Goal: Transaction & Acquisition: Purchase product/service

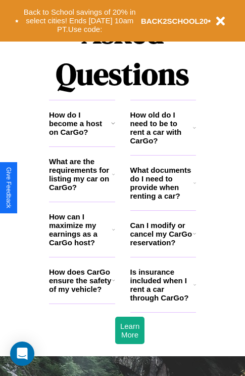
scroll to position [1226, 0]
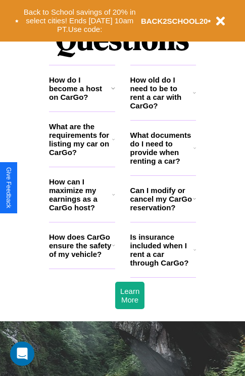
click at [82, 258] on h3 "How does CarGo ensure the safety of my vehicle?" at bounding box center [80, 245] width 63 height 26
click at [194, 202] on icon at bounding box center [194, 198] width 3 height 8
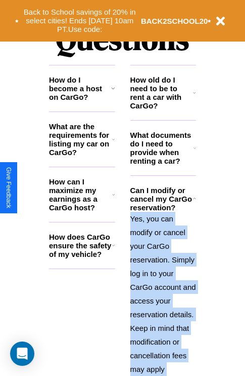
click at [194, 199] on polyline at bounding box center [194, 199] width 3 height 2
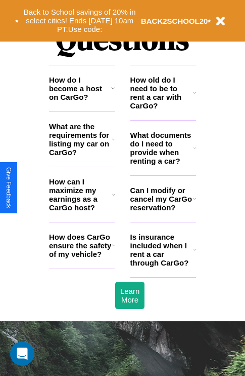
click at [163, 212] on h3 "Can I modify or cancel my CarGo reservation?" at bounding box center [162, 199] width 63 height 26
click at [195, 254] on icon at bounding box center [195, 249] width 3 height 8
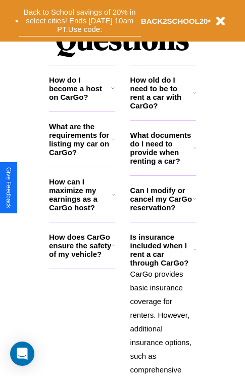
click at [79, 21] on button "Back to School savings of 20% in select cities! Ends 9/1 at 10am PT. Use code:" at bounding box center [80, 20] width 122 height 31
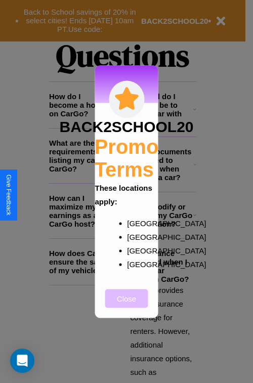
click at [127, 305] on button "Close" at bounding box center [126, 298] width 43 height 19
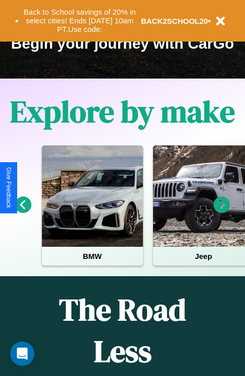
scroll to position [156, 0]
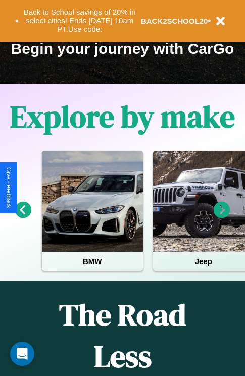
click at [222, 217] on icon at bounding box center [222, 209] width 17 height 17
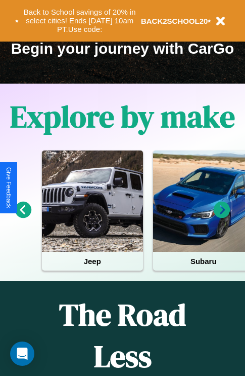
click at [222, 217] on icon at bounding box center [222, 209] width 17 height 17
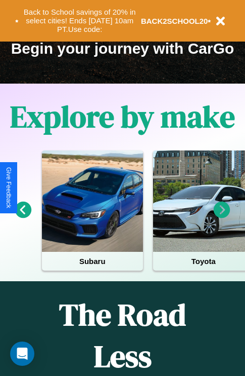
click at [222, 217] on icon at bounding box center [222, 209] width 17 height 17
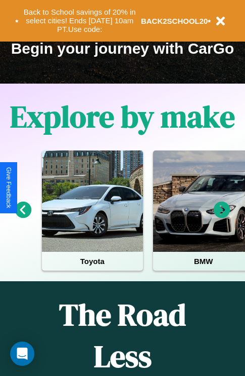
click at [23, 217] on icon at bounding box center [23, 209] width 17 height 17
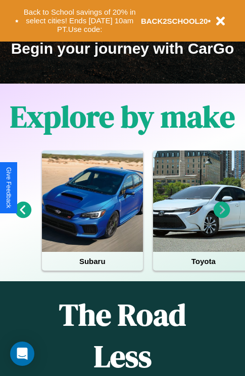
click at [23, 217] on icon at bounding box center [23, 209] width 17 height 17
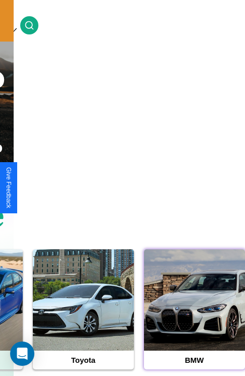
click at [194, 315] on div at bounding box center [194, 299] width 101 height 101
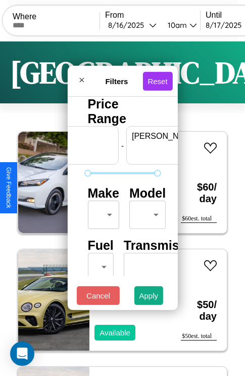
scroll to position [0, 63]
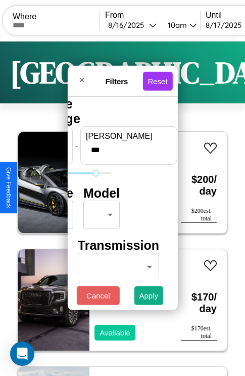
type input "***"
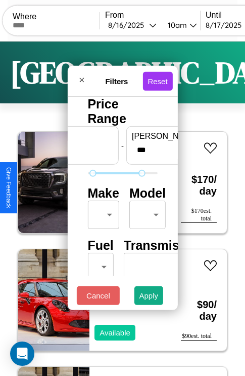
scroll to position [30, 0]
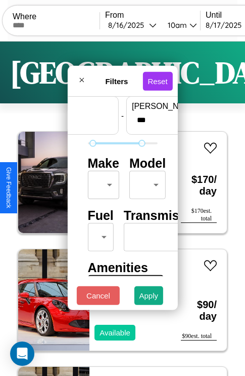
type input "**"
click at [102, 182] on body "CarGo Where From 8 / 16 / 2025 10am Until 8 / 17 / 2025 10am Become a Host Logi…" at bounding box center [122, 209] width 245 height 418
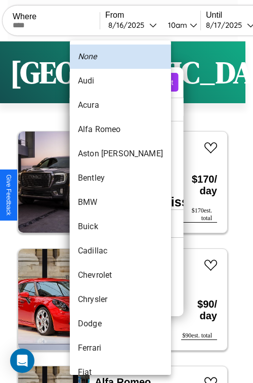
click at [101, 105] on li "Acura" at bounding box center [120, 105] width 101 height 24
type input "*****"
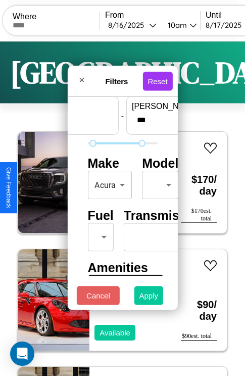
click at [149, 298] on button "Apply" at bounding box center [149, 295] width 29 height 19
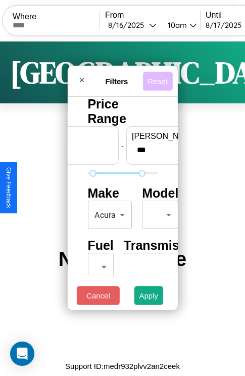
click at [159, 78] on button "Reset" at bounding box center [158, 80] width 30 height 19
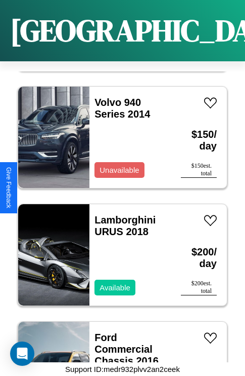
scroll to position [5322, 0]
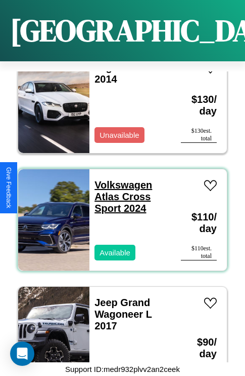
click at [120, 179] on link "Volkswagen Atlas Cross Sport 2024" at bounding box center [124, 196] width 58 height 34
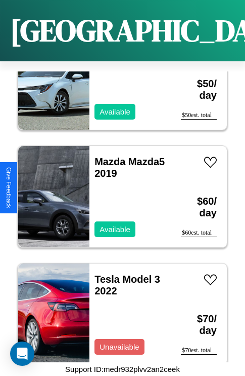
scroll to position [155, 0]
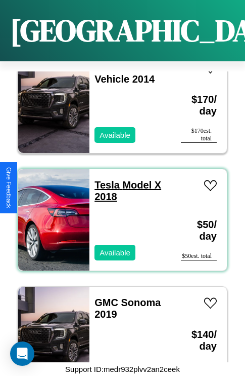
click at [104, 179] on link "Tesla Model X 2018" at bounding box center [128, 190] width 67 height 23
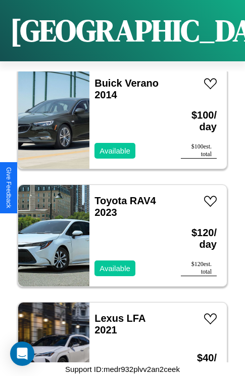
scroll to position [4618, 0]
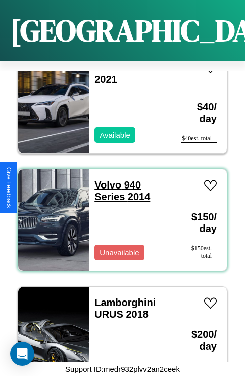
click at [105, 179] on link "Volvo 940 Series 2014" at bounding box center [123, 190] width 56 height 23
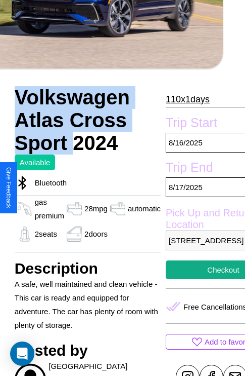
scroll to position [252, 54]
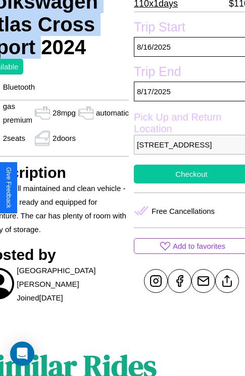
click at [187, 183] on button "Checkout" at bounding box center [191, 173] width 115 height 19
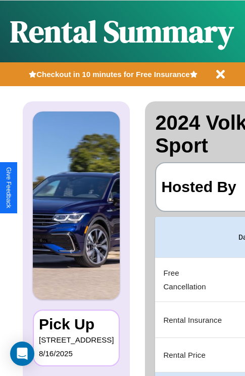
scroll to position [0, 191]
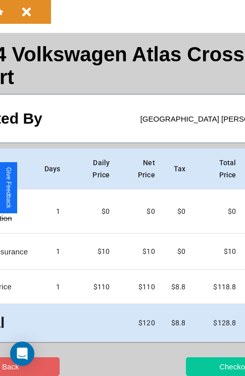
click at [196, 366] on button "Checkout" at bounding box center [235, 366] width 99 height 19
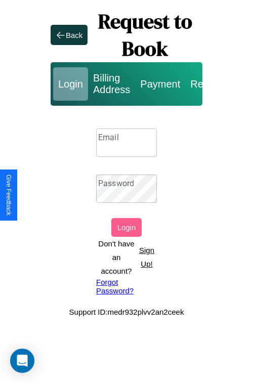
click at [146, 257] on p "Sign Up!" at bounding box center [147, 256] width 20 height 27
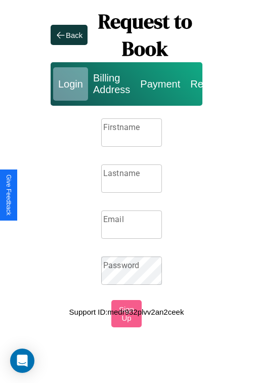
click at [132, 133] on input "Firstname" at bounding box center [131, 132] width 61 height 28
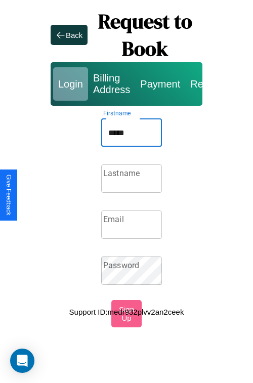
type input "*****"
click at [132, 179] on input "Lastname" at bounding box center [131, 178] width 61 height 28
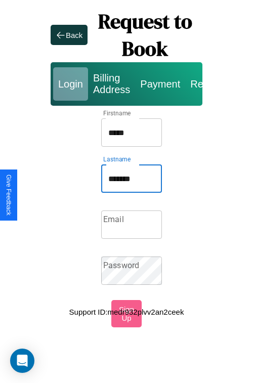
type input "*******"
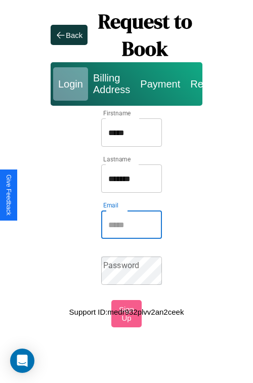
click at [132, 225] on input "Email" at bounding box center [131, 225] width 61 height 28
type input "**********"
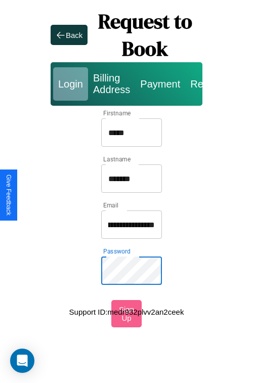
scroll to position [0, 0]
click at [132, 133] on input "*****" at bounding box center [131, 132] width 61 height 28
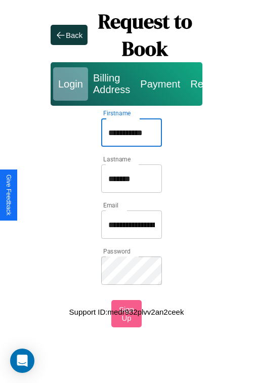
type input "**********"
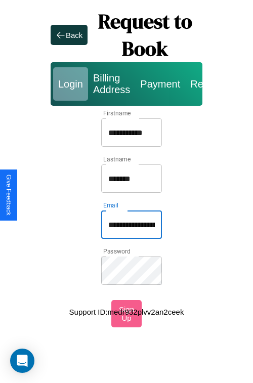
click at [132, 225] on input "**********" at bounding box center [131, 225] width 61 height 28
type input "**********"
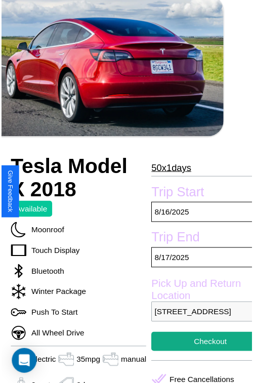
scroll to position [66, 40]
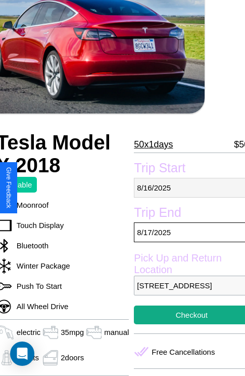
click at [188, 187] on p "8 / 16 / 2025" at bounding box center [191, 188] width 115 height 20
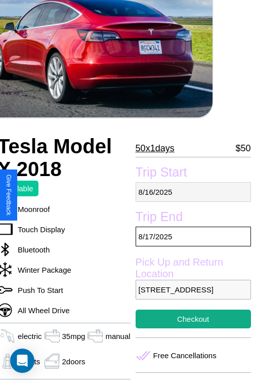
select select "*"
select select "****"
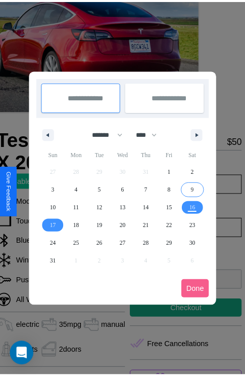
scroll to position [0, 40]
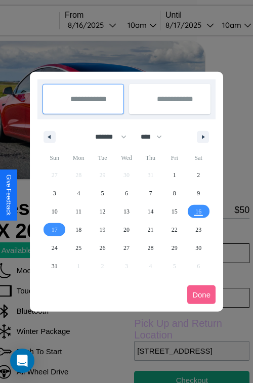
click at [106, 25] on div at bounding box center [126, 191] width 253 height 383
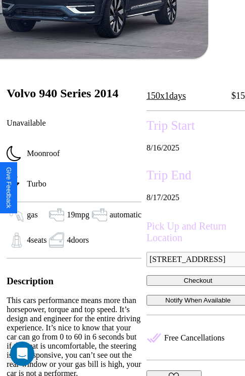
scroll to position [222, 43]
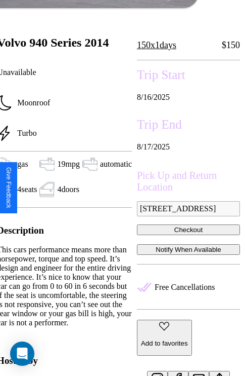
click at [188, 224] on button "Checkout" at bounding box center [188, 229] width 103 height 11
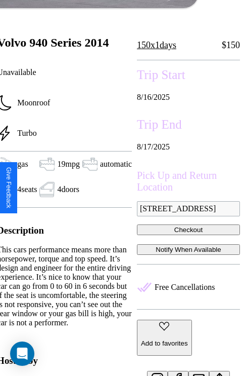
click at [188, 224] on button "Checkout" at bounding box center [188, 229] width 103 height 11
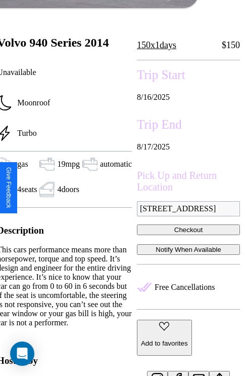
click at [188, 224] on button "Checkout" at bounding box center [188, 229] width 103 height 11
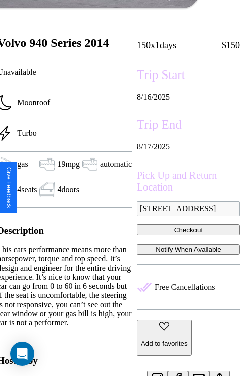
click at [188, 224] on button "Checkout" at bounding box center [188, 229] width 103 height 11
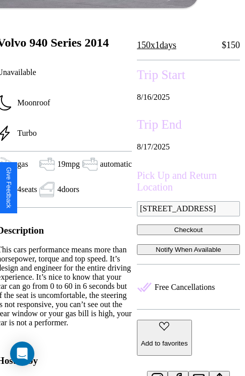
click at [188, 224] on button "Checkout" at bounding box center [188, 229] width 103 height 11
